Goal: Check status

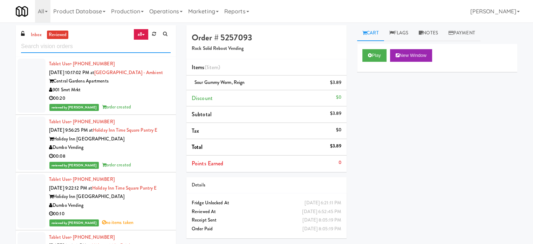
click at [94, 43] on input "text" at bounding box center [96, 46] width 150 height 13
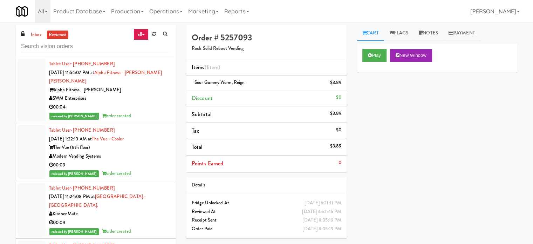
click at [89, 39] on div at bounding box center [96, 46] width 150 height 14
click at [89, 40] on input "text" at bounding box center [96, 46] width 150 height 13
paste input "Railside-Pantry-Right"
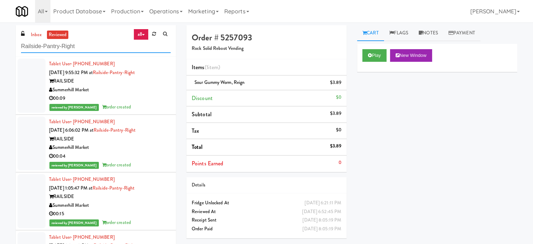
type input "Railside-Pantry-Right"
click at [151, 106] on div "reviewed by [PERSON_NAME] order created" at bounding box center [110, 107] width 122 height 9
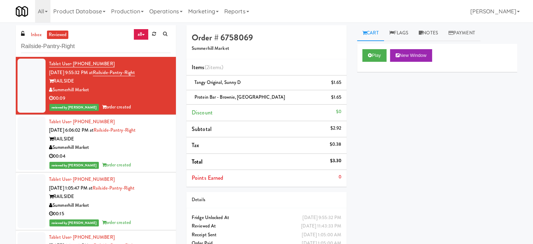
click at [151, 158] on div "00:04" at bounding box center [110, 156] width 122 height 9
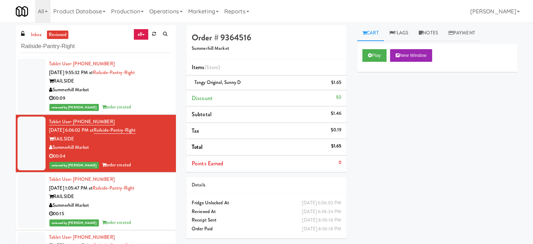
drag, startPoint x: 147, startPoint y: 200, endPoint x: 144, endPoint y: 160, distance: 40.8
click at [147, 200] on div "RAILSIDE" at bounding box center [110, 196] width 122 height 9
